Goal: Find specific page/section: Find specific page/section

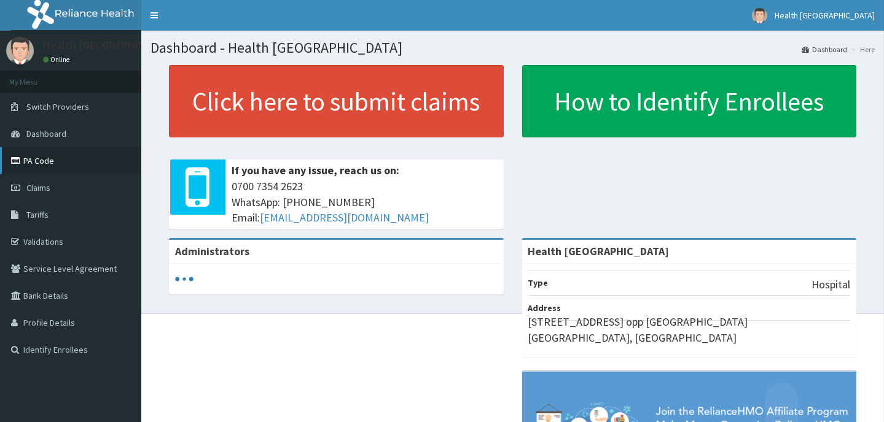
click at [52, 160] on link "PA Code" at bounding box center [70, 160] width 141 height 27
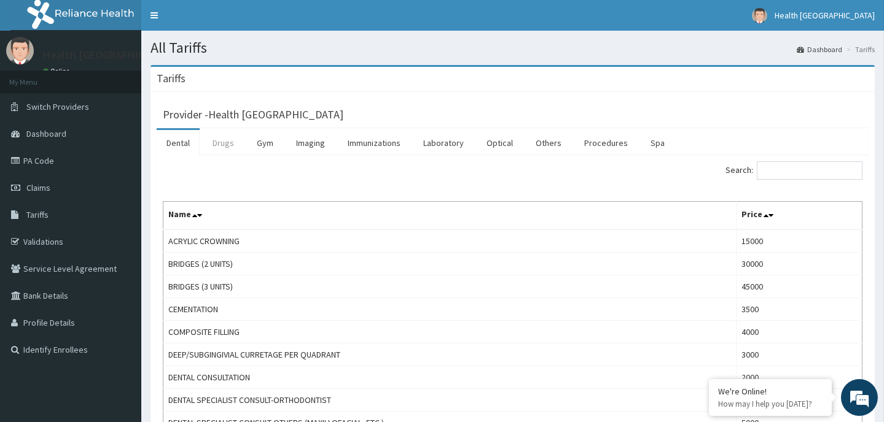
click at [223, 144] on link "Drugs" at bounding box center [223, 143] width 41 height 26
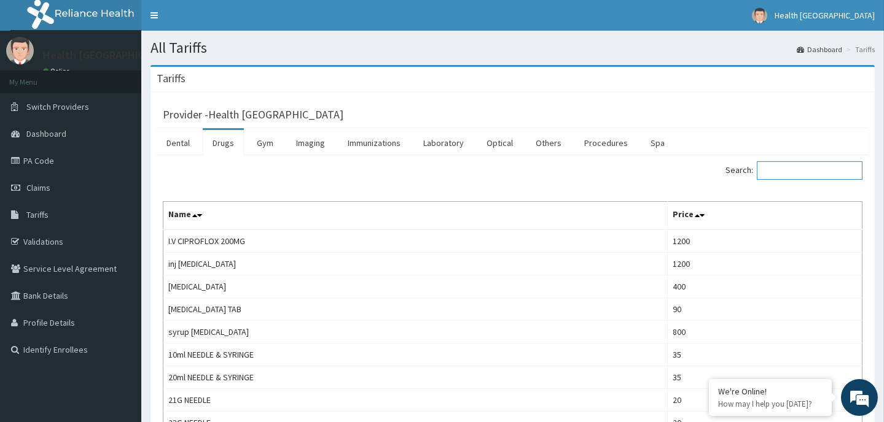
click at [798, 166] on input "Search:" at bounding box center [809, 170] width 106 height 18
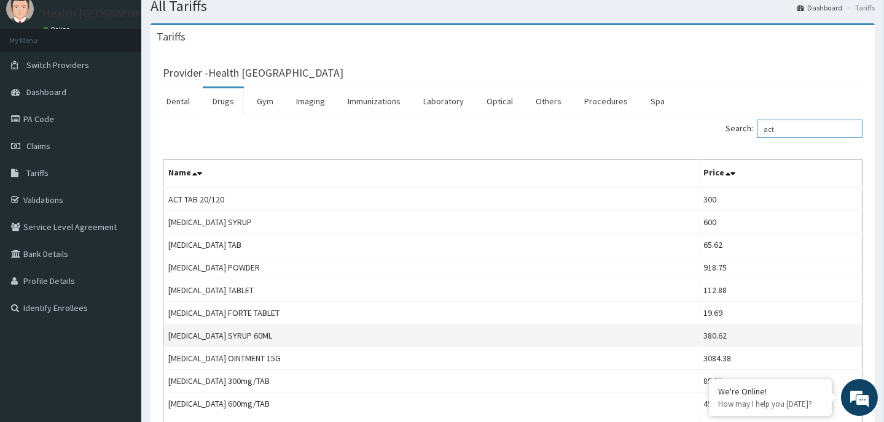
scroll to position [34, 0]
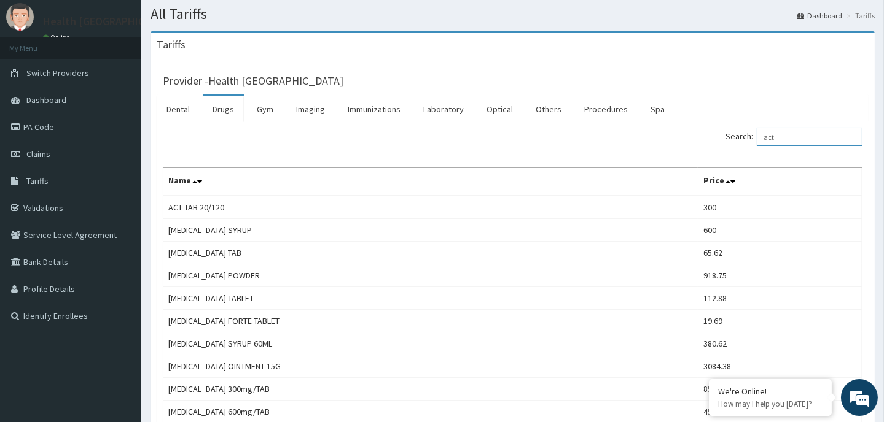
click at [793, 134] on input "act" at bounding box center [809, 137] width 106 height 18
type input "a"
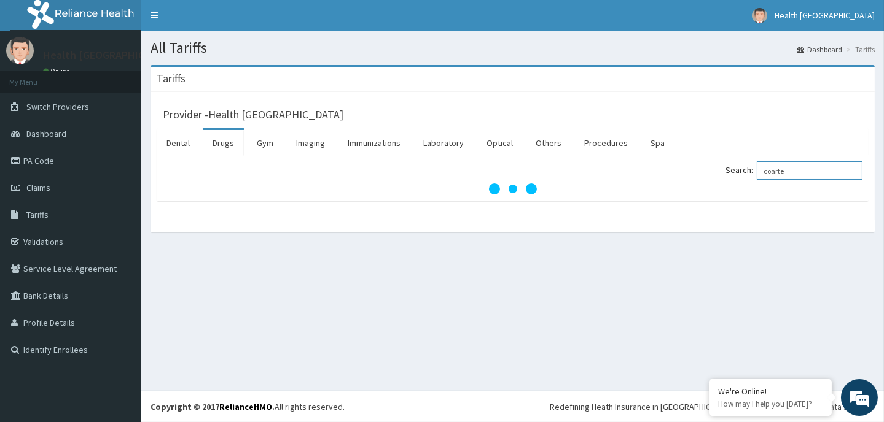
scroll to position [0, 0]
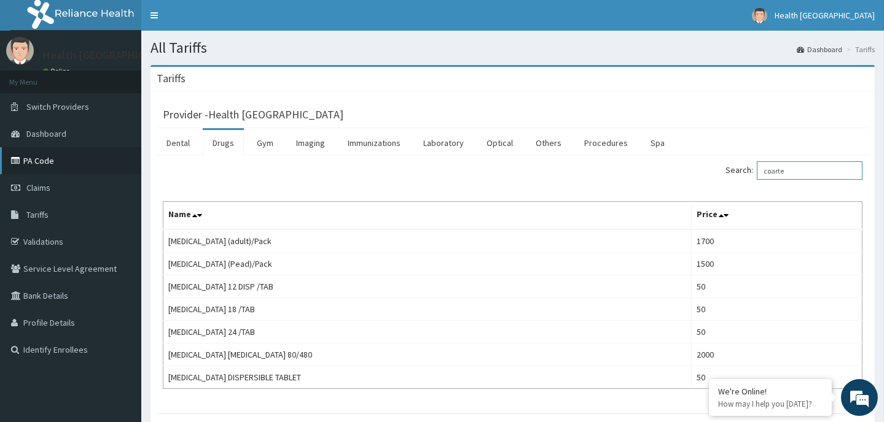
type input "coarte"
click at [61, 160] on link "PA Code" at bounding box center [70, 160] width 141 height 27
